Goal: Task Accomplishment & Management: Use online tool/utility

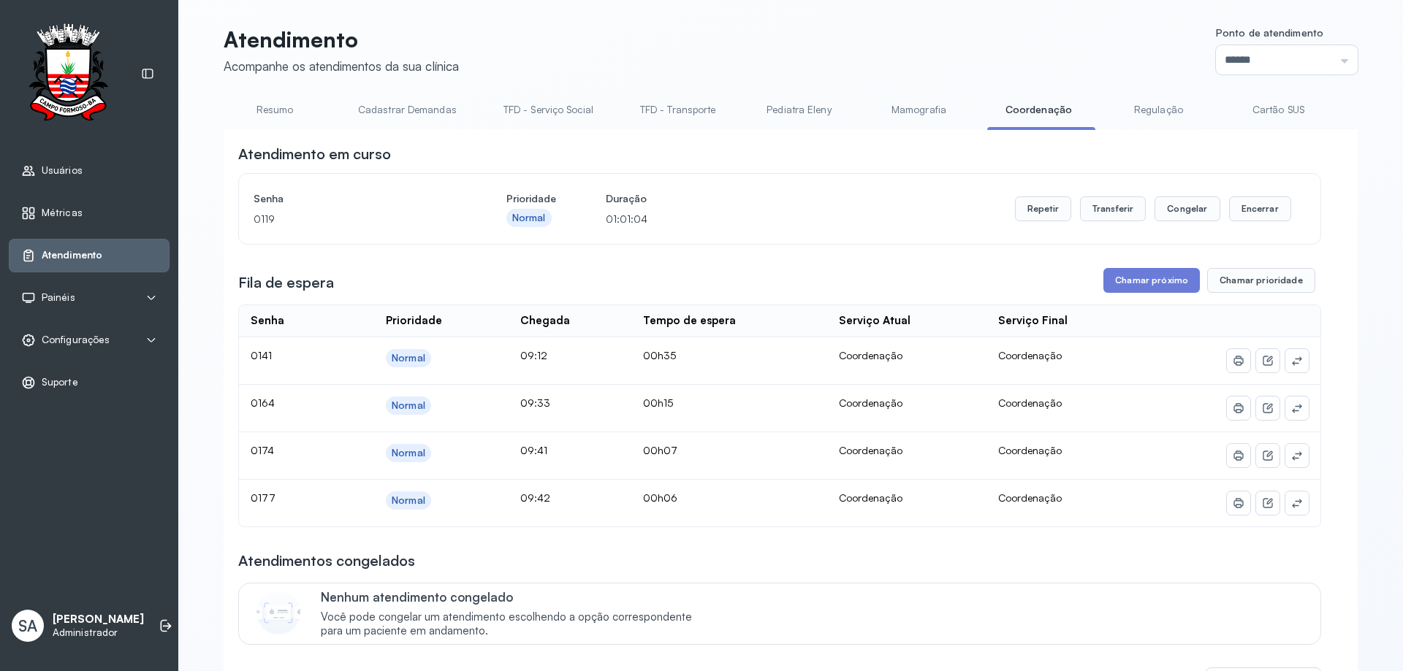
click at [1119, 277] on button "Chamar próximo" at bounding box center [1151, 280] width 96 height 25
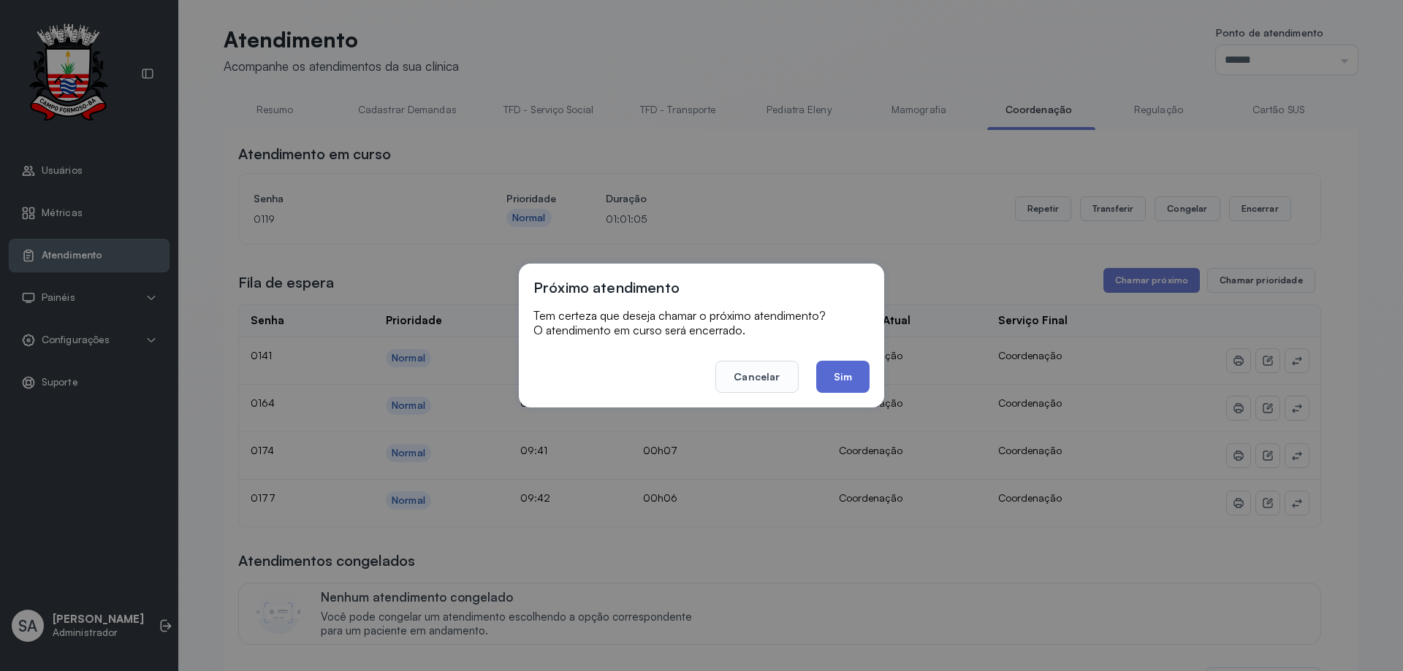
click at [849, 373] on button "Sim" at bounding box center [842, 377] width 53 height 32
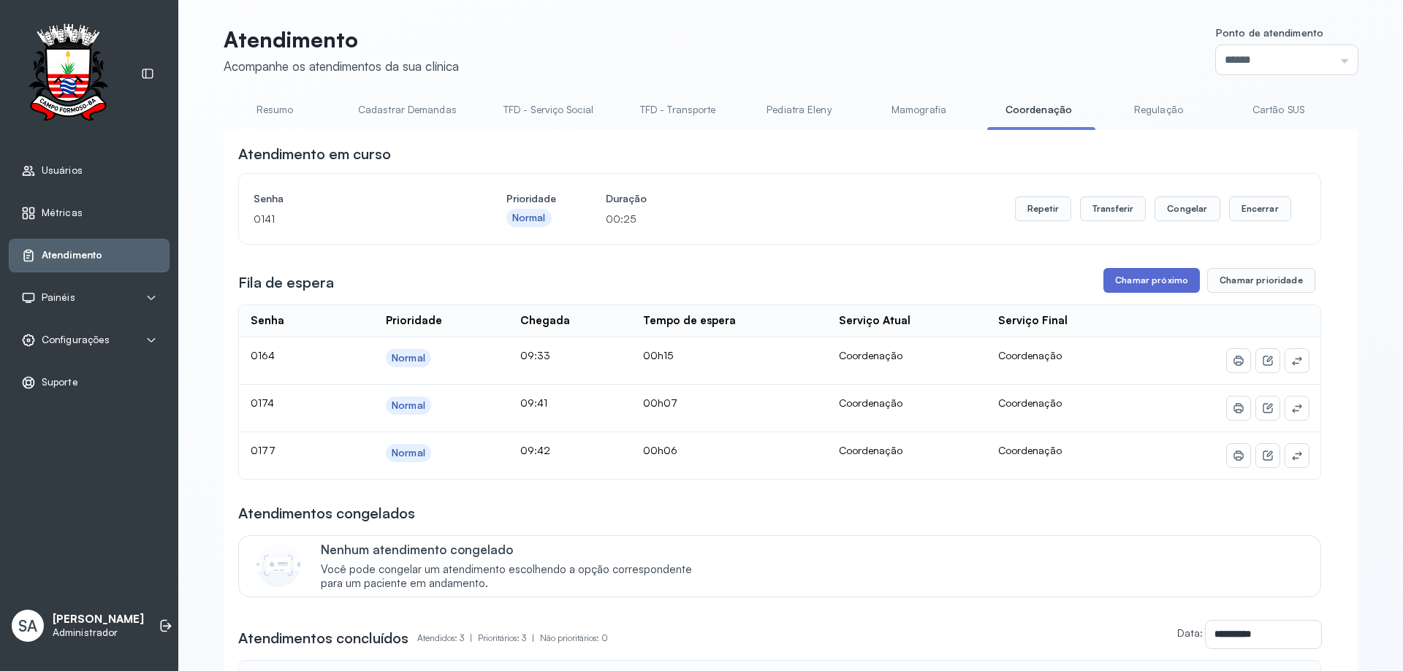
click at [1133, 283] on button "Chamar próximo" at bounding box center [1151, 280] width 96 height 25
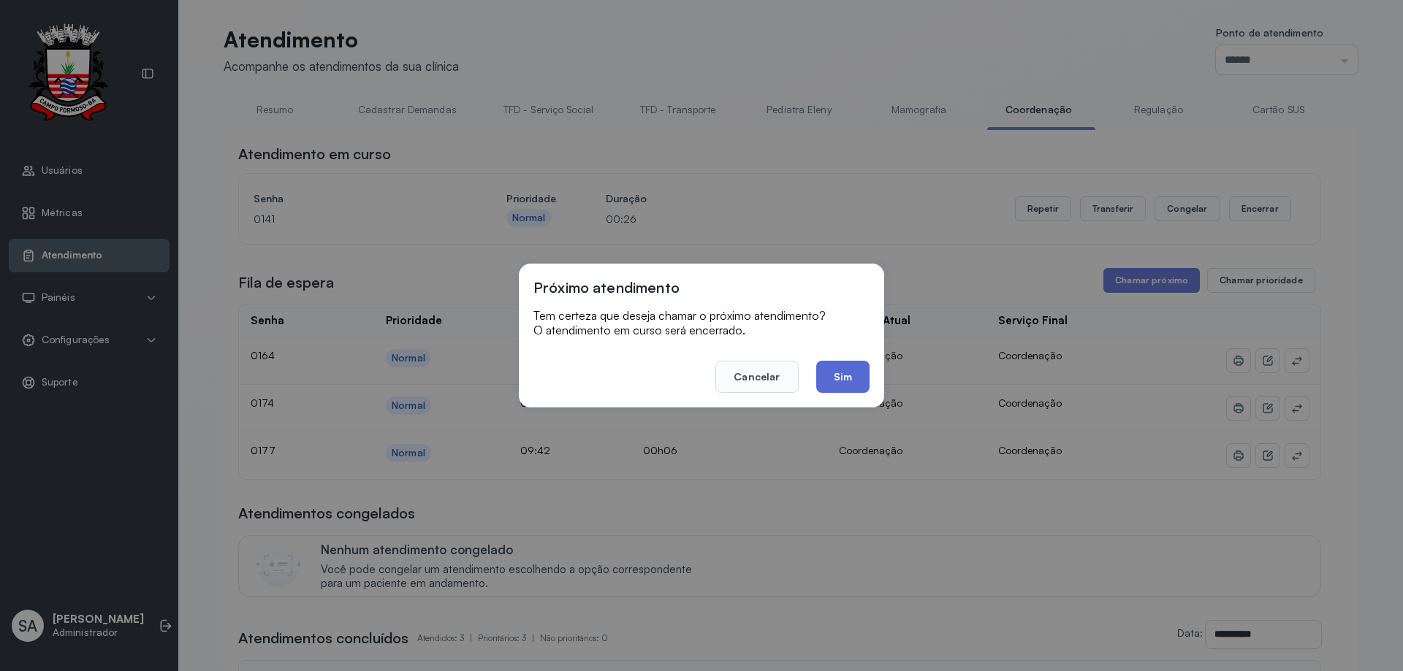
click at [843, 378] on button "Sim" at bounding box center [842, 377] width 53 height 32
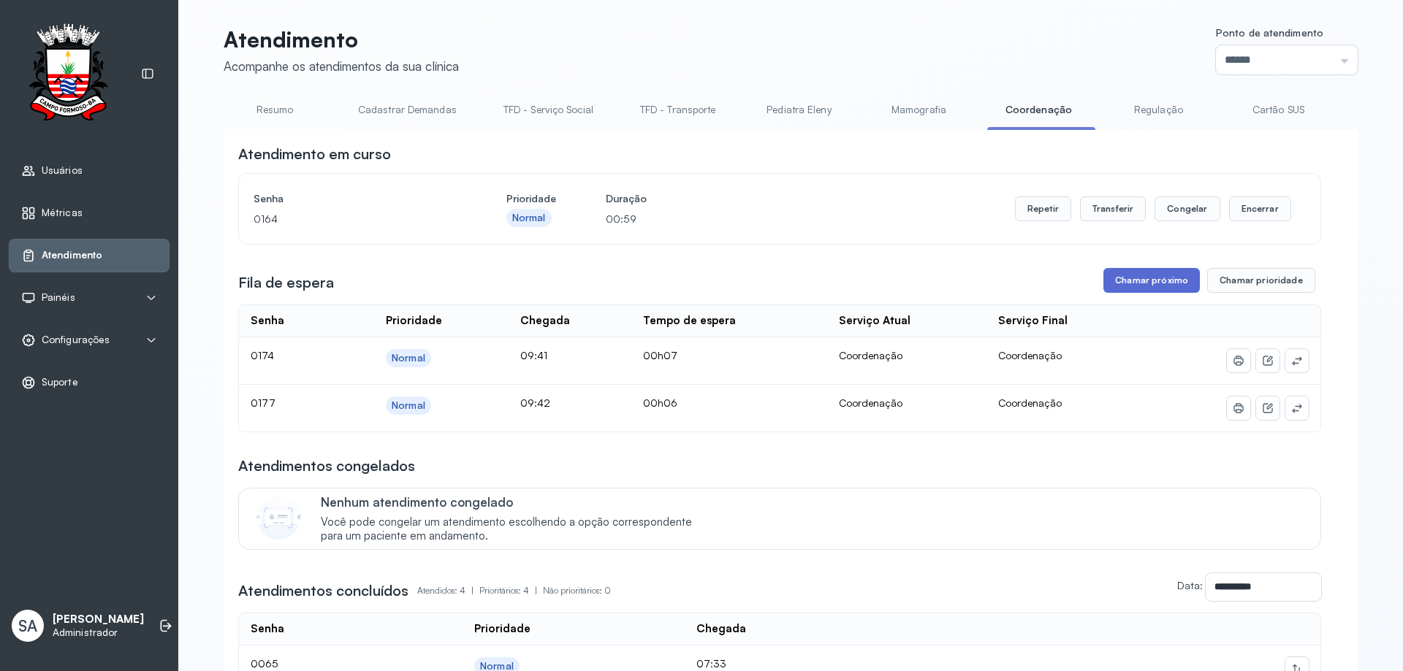
click at [1124, 278] on button "Chamar próximo" at bounding box center [1151, 280] width 96 height 25
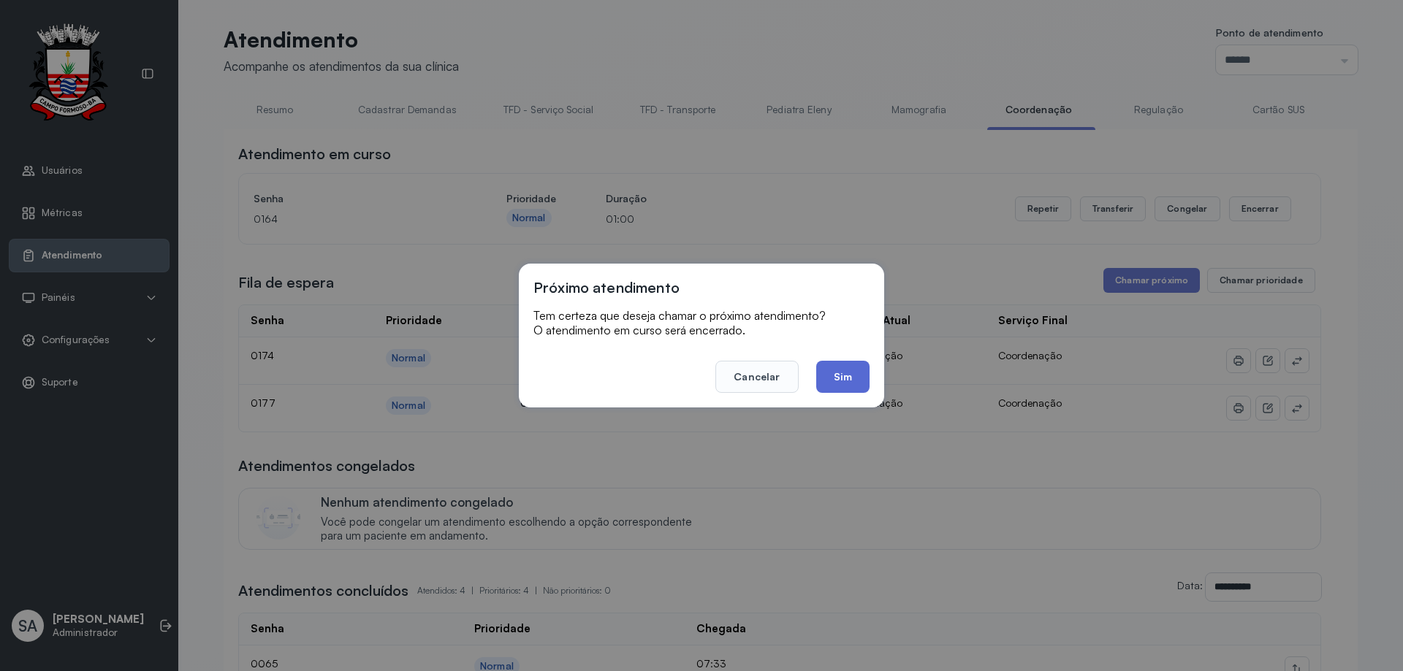
click at [854, 379] on button "Sim" at bounding box center [842, 377] width 53 height 32
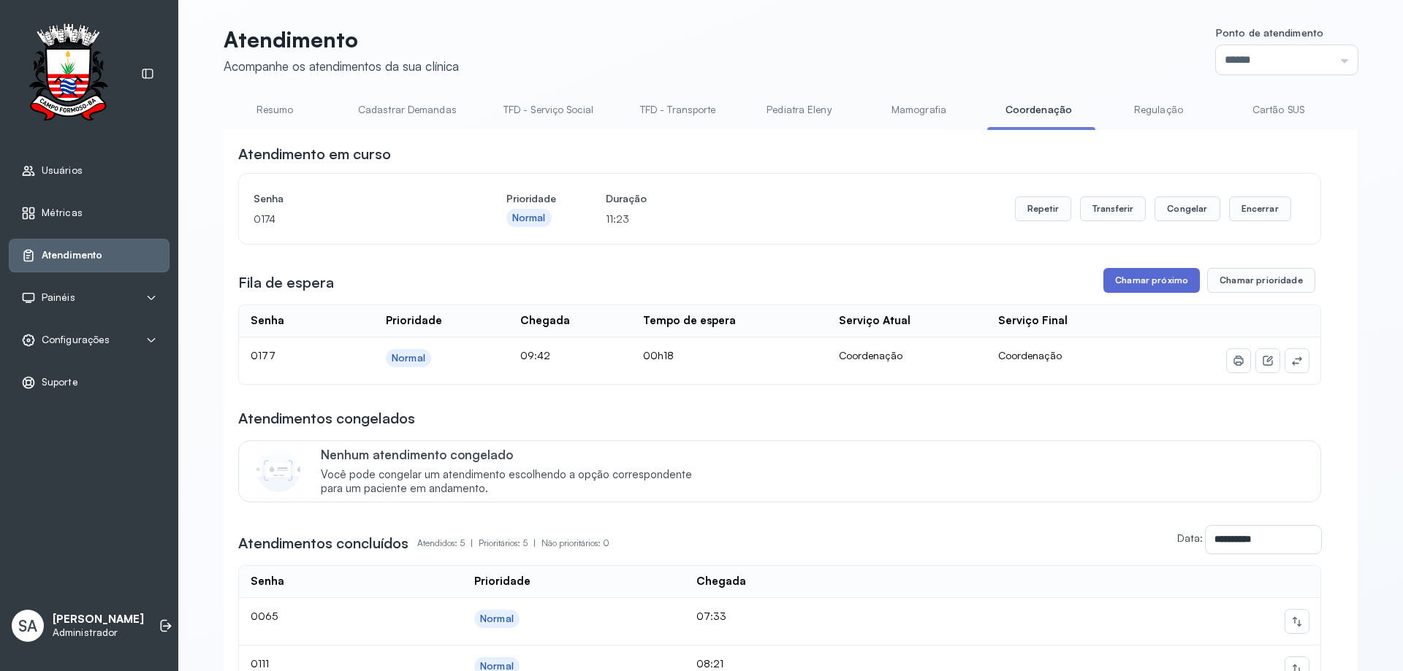
click at [1153, 283] on button "Chamar próximo" at bounding box center [1151, 280] width 96 height 25
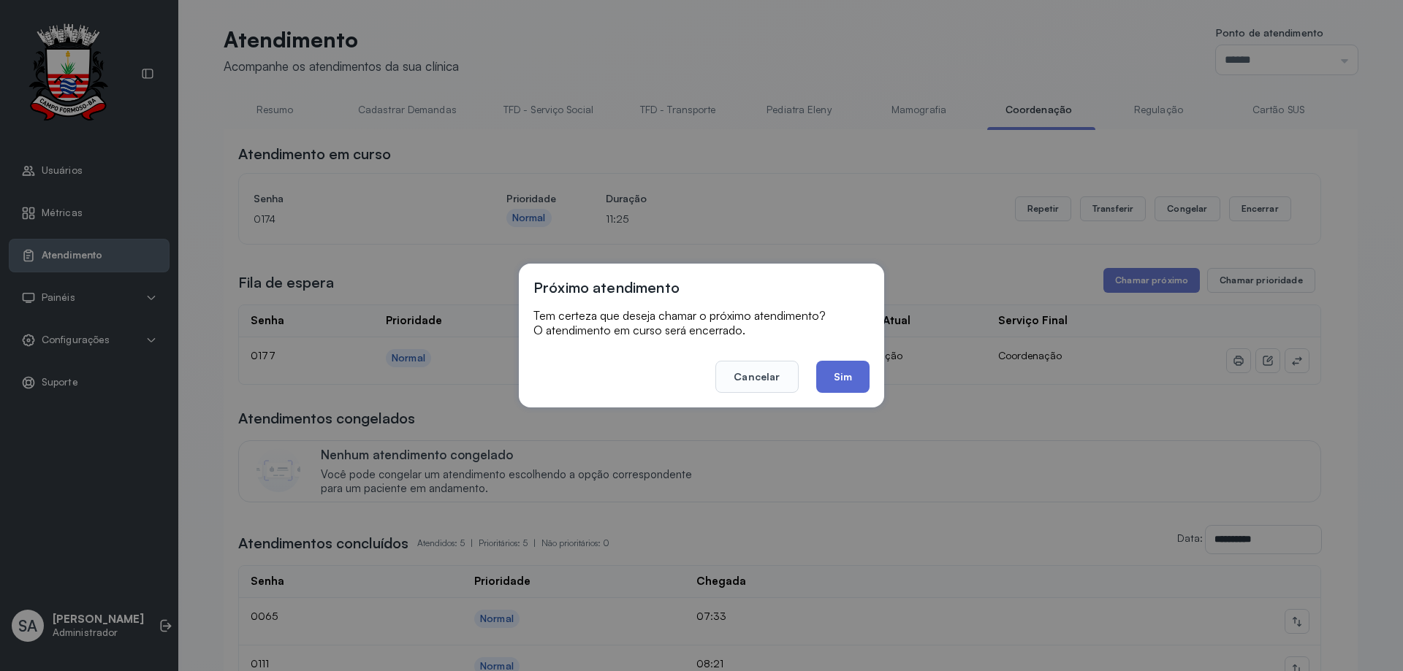
click at [853, 387] on button "Sim" at bounding box center [842, 377] width 53 height 32
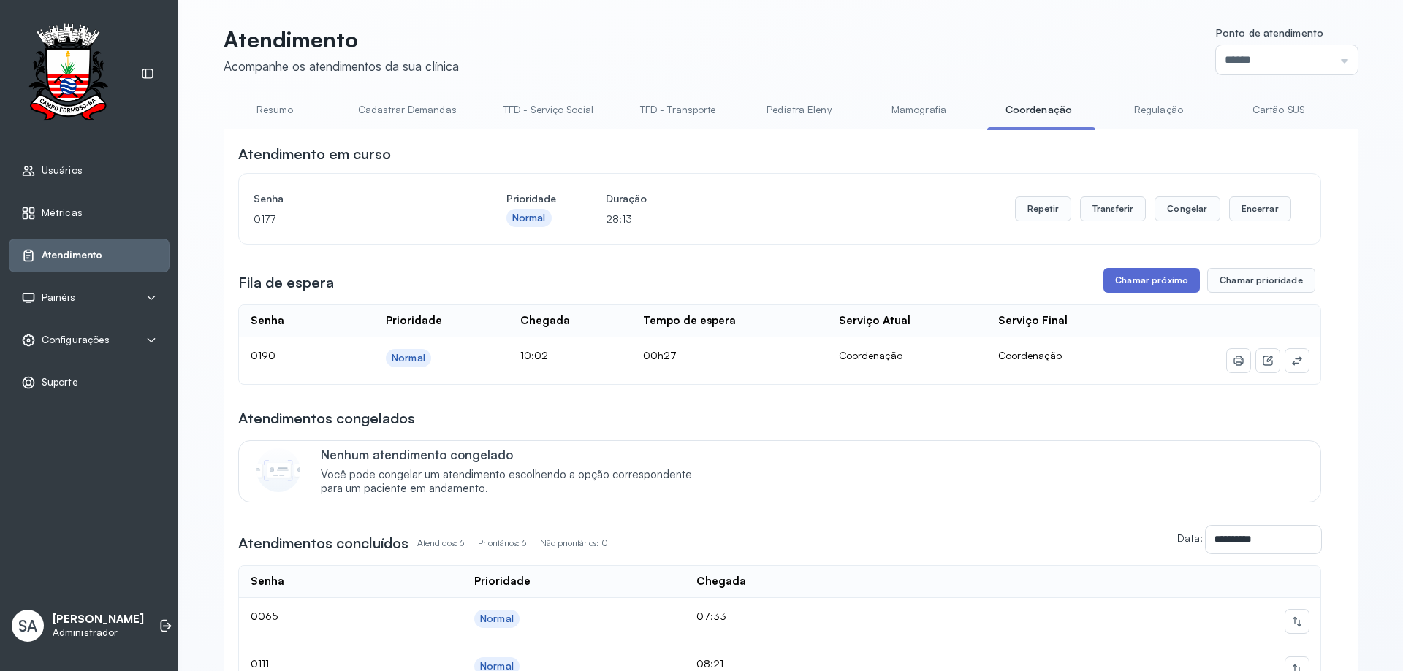
click at [1124, 277] on button "Chamar próximo" at bounding box center [1151, 280] width 96 height 25
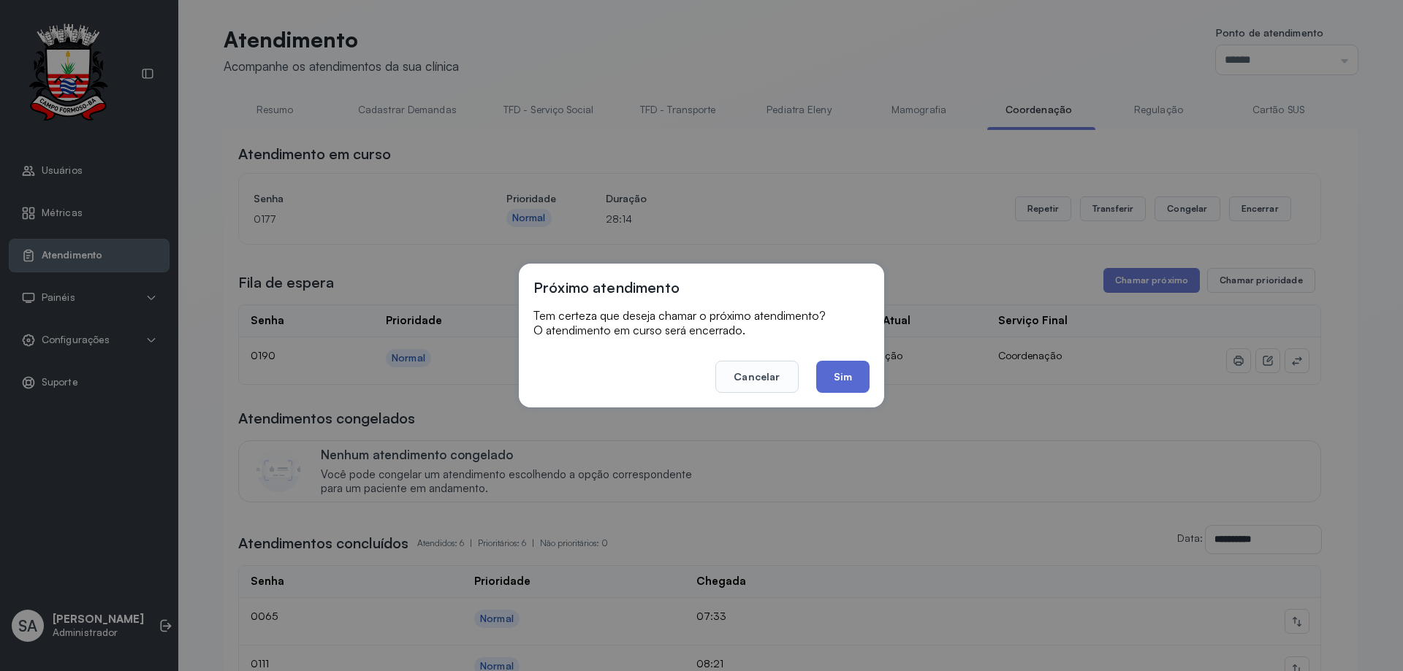
click at [856, 380] on button "Sim" at bounding box center [842, 377] width 53 height 32
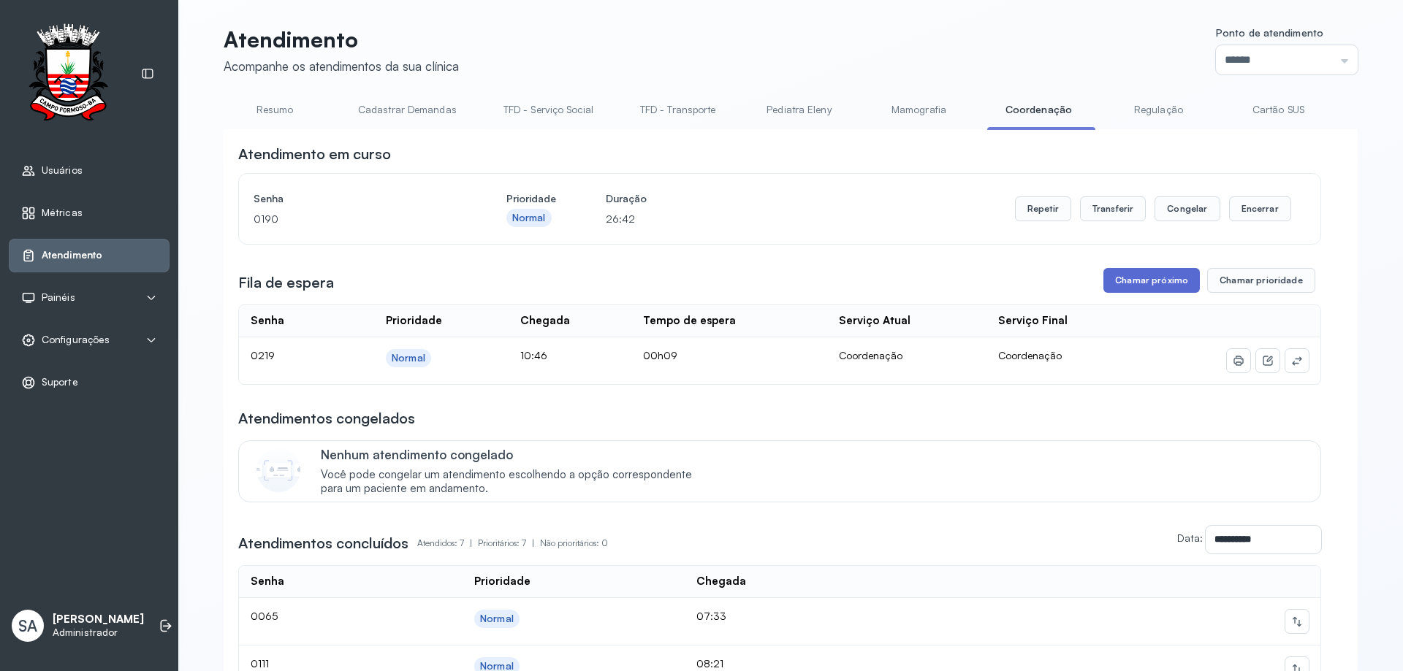
click at [1125, 280] on button "Chamar próximo" at bounding box center [1151, 280] width 96 height 25
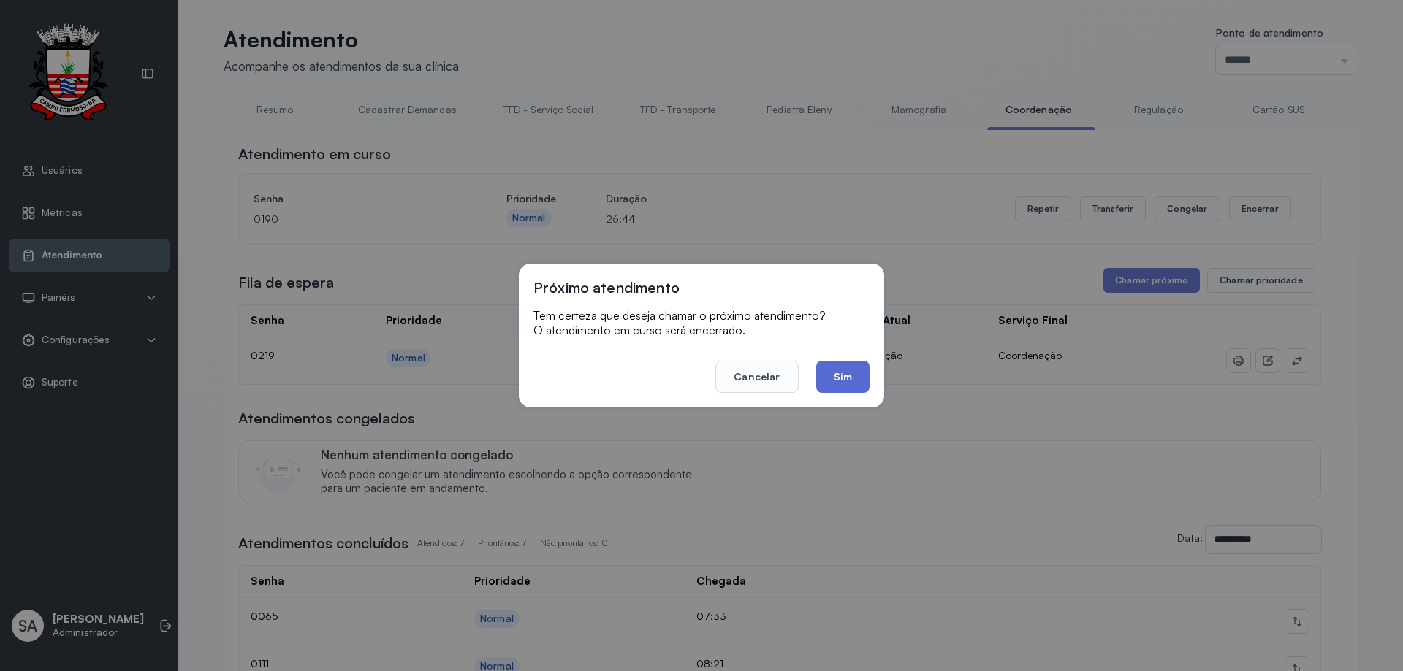
click at [838, 362] on button "Sim" at bounding box center [842, 377] width 53 height 32
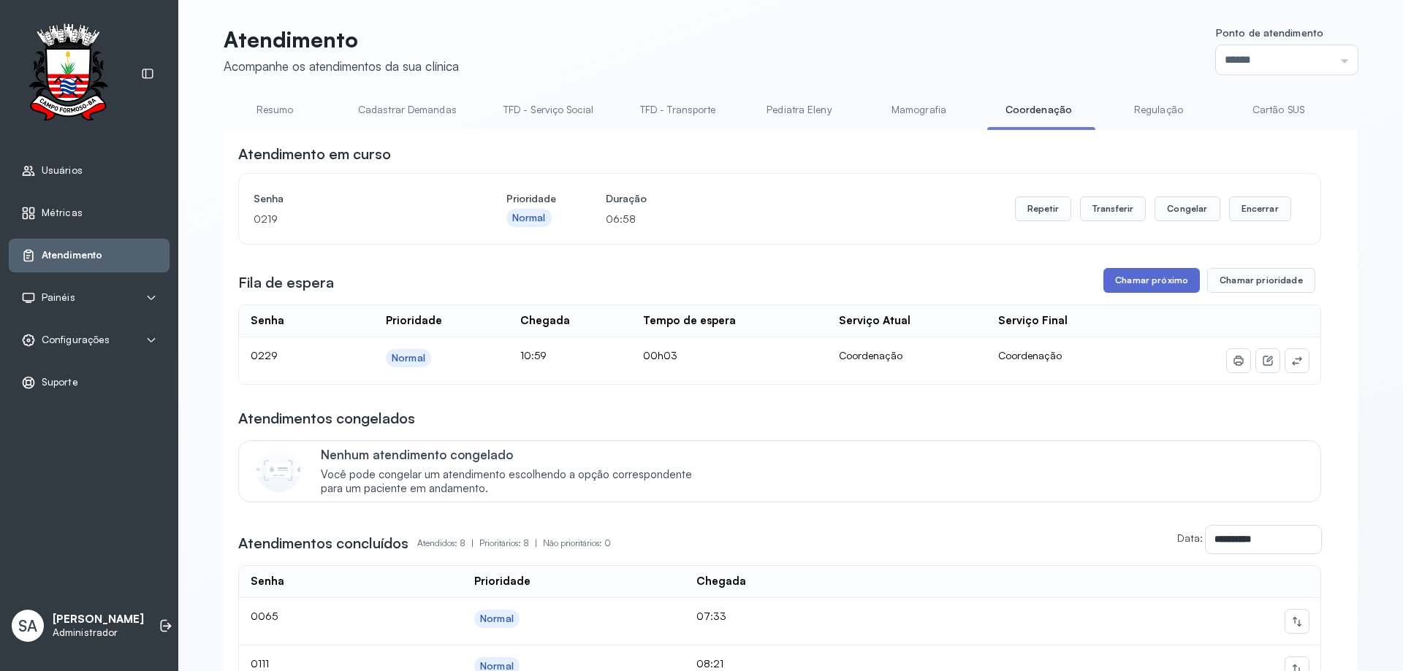
click at [1138, 290] on button "Chamar próximo" at bounding box center [1151, 280] width 96 height 25
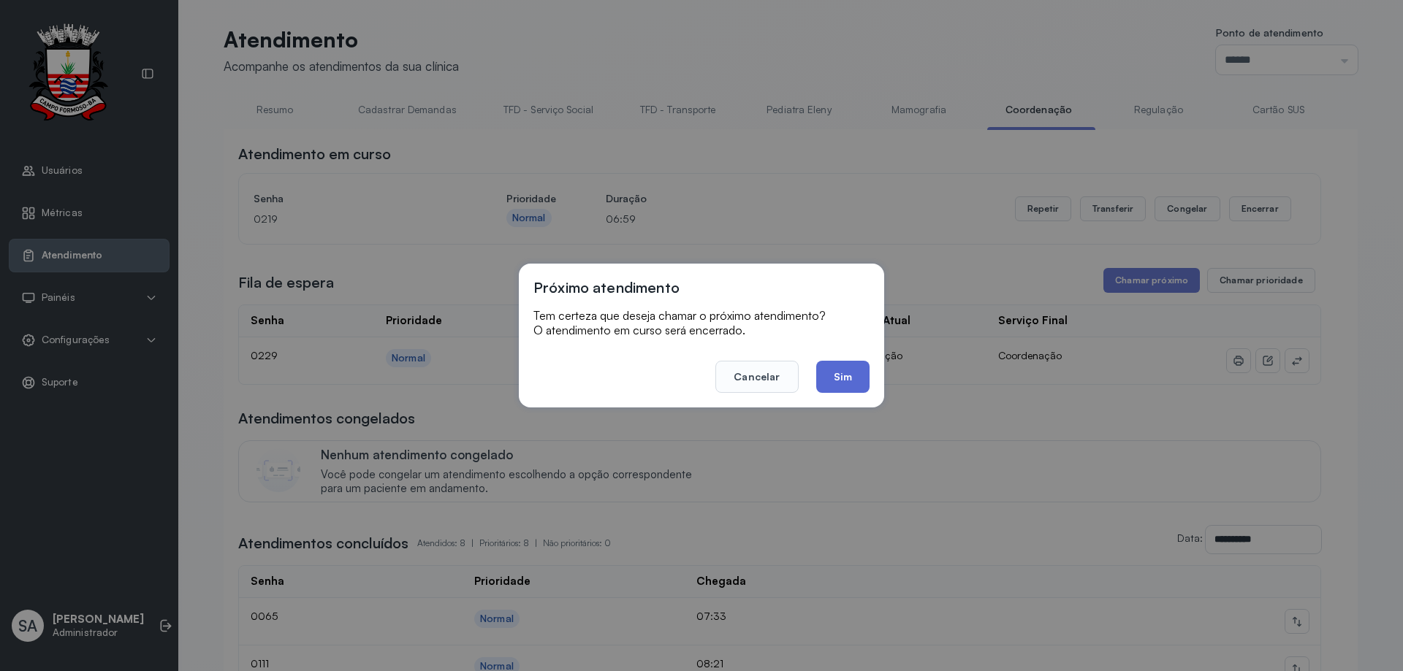
click at [852, 370] on button "Sim" at bounding box center [842, 377] width 53 height 32
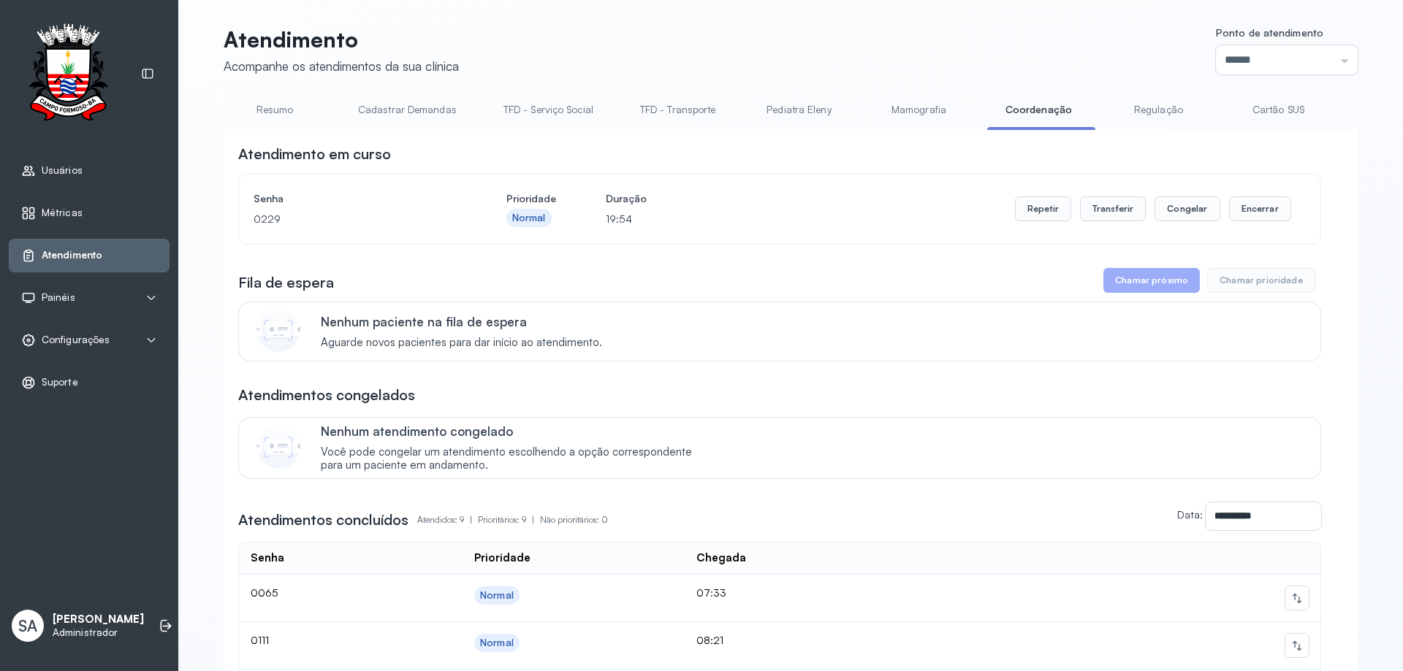
click at [1135, 278] on button "Chamar próximo" at bounding box center [1151, 280] width 96 height 25
